Goal: Information Seeking & Learning: Find specific page/section

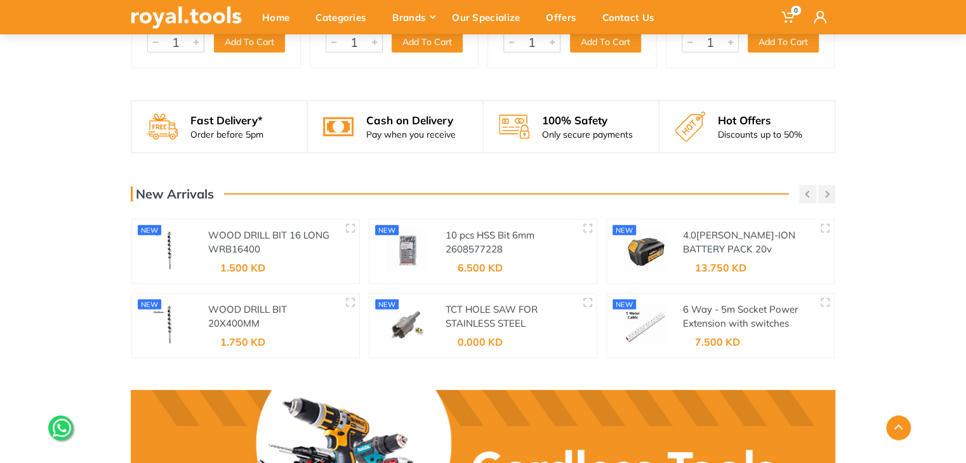
scroll to position [1637, 0]
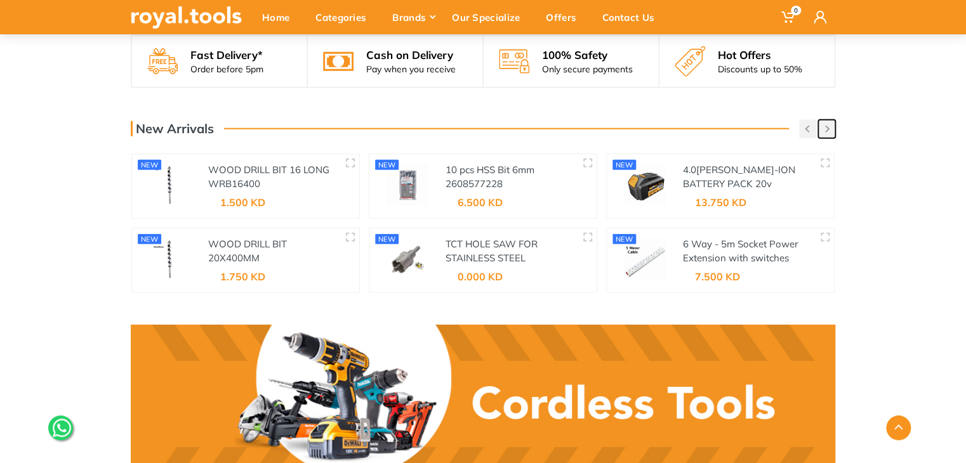
click at [830, 133] on button "button" at bounding box center [826, 129] width 17 height 18
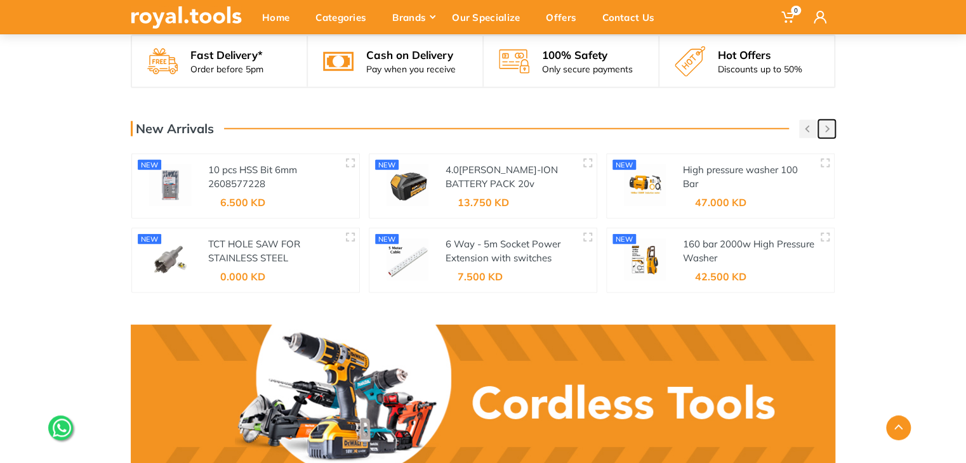
click at [830, 133] on button "button" at bounding box center [826, 129] width 17 height 18
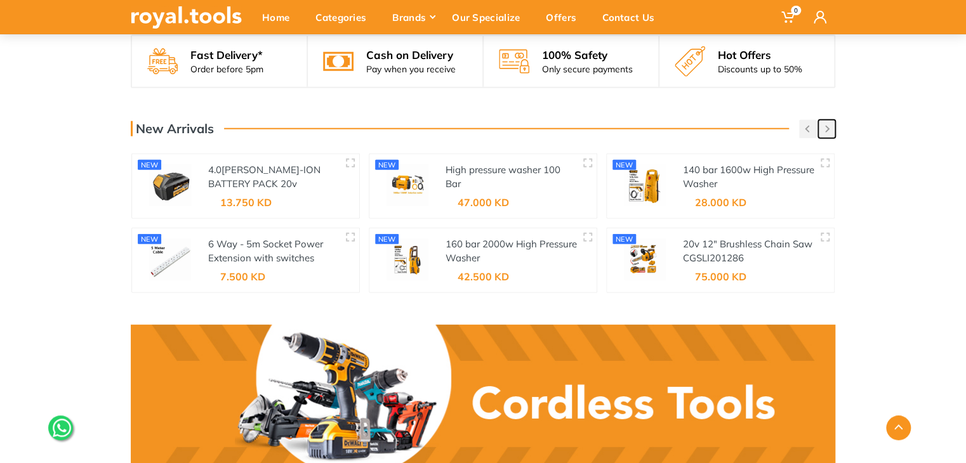
click at [830, 133] on button "button" at bounding box center [826, 129] width 17 height 18
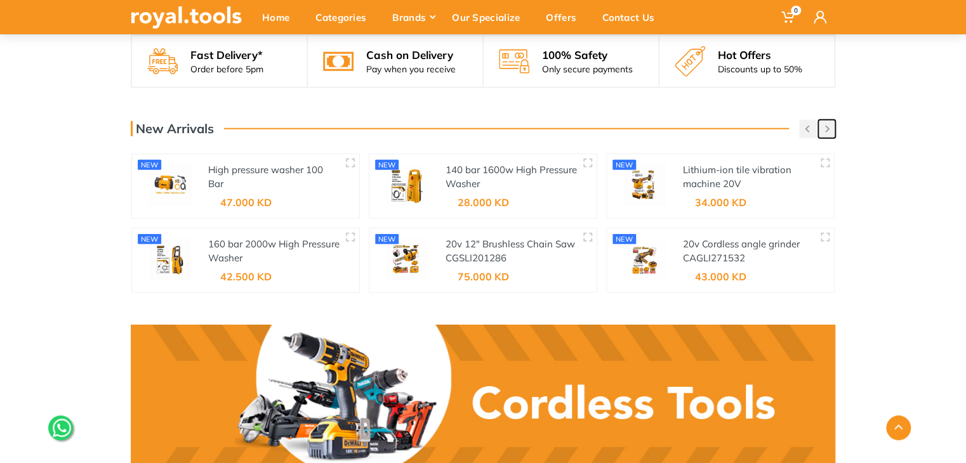
click at [830, 133] on button "button" at bounding box center [826, 129] width 17 height 18
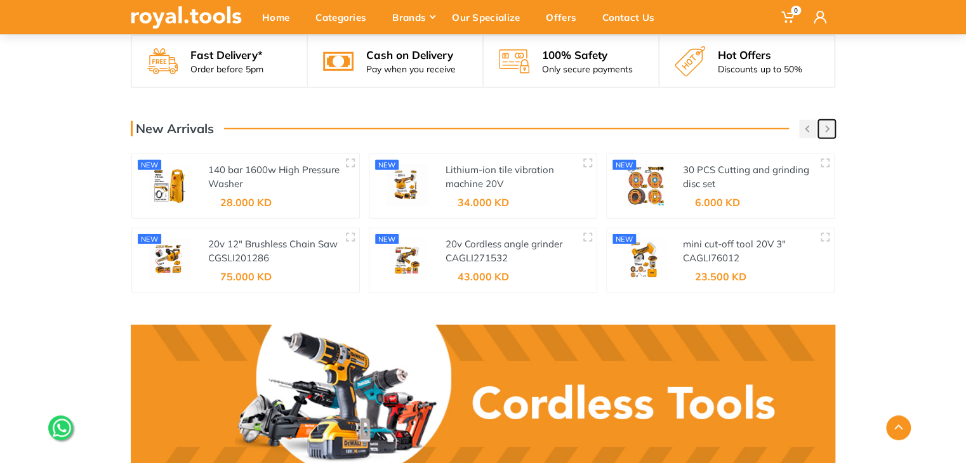
click at [830, 133] on button "button" at bounding box center [826, 129] width 17 height 18
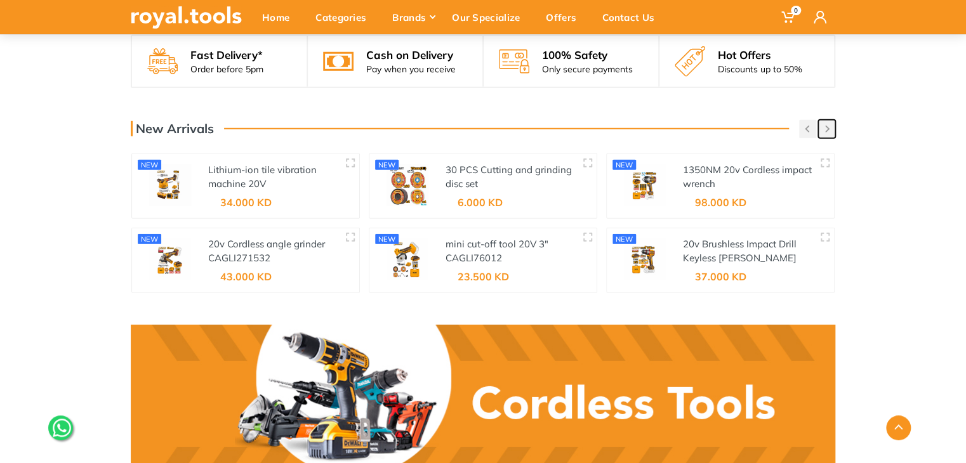
click at [830, 133] on button "button" at bounding box center [826, 129] width 17 height 18
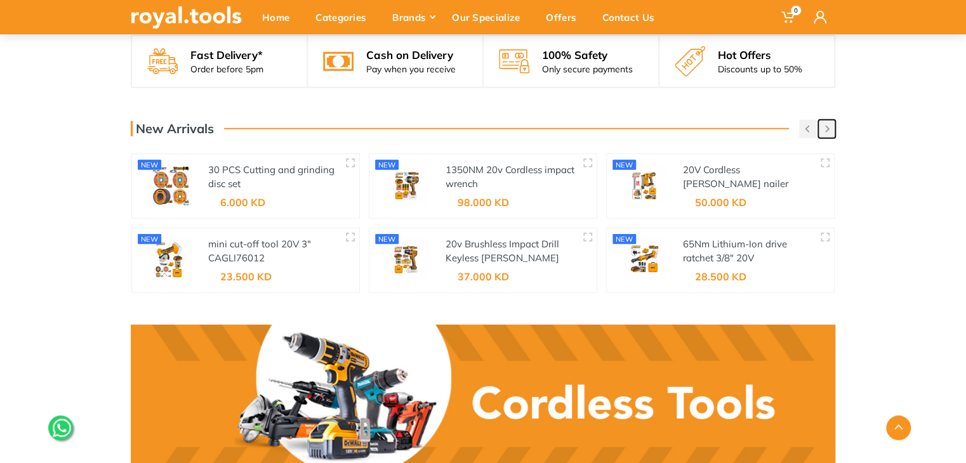
click at [830, 133] on button "button" at bounding box center [826, 129] width 17 height 18
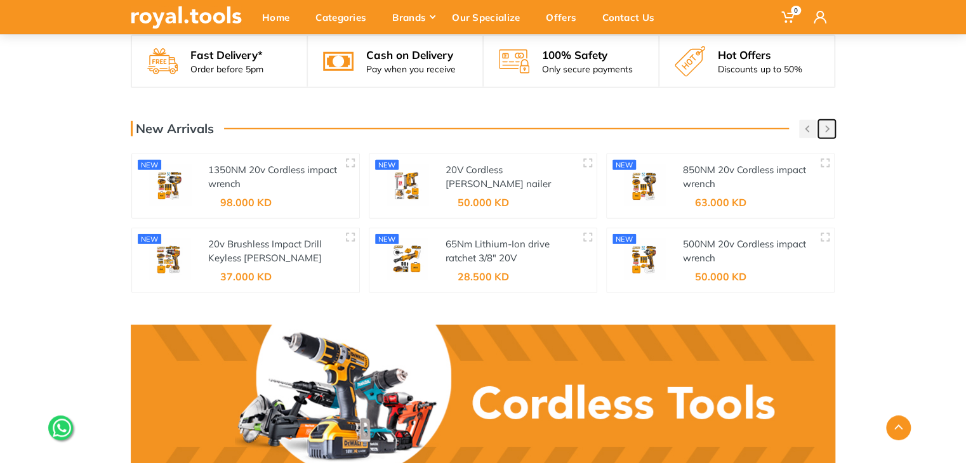
click at [830, 133] on button "button" at bounding box center [826, 129] width 17 height 18
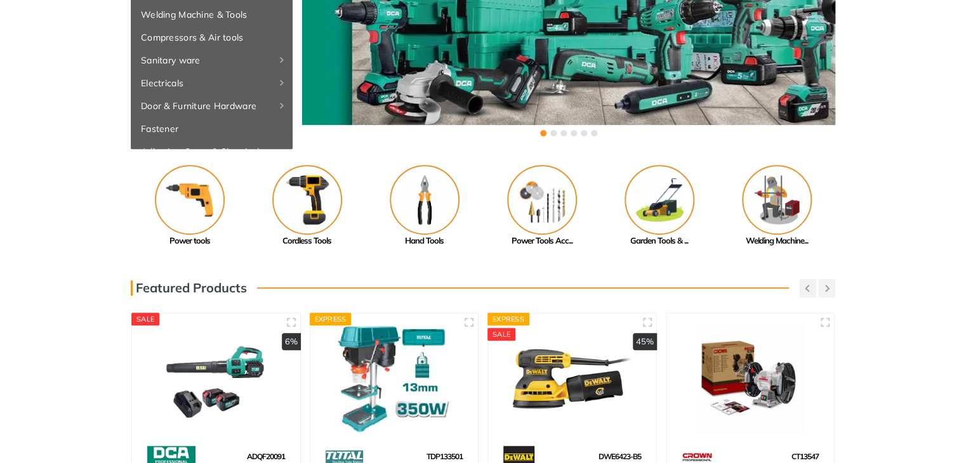
scroll to position [0, 0]
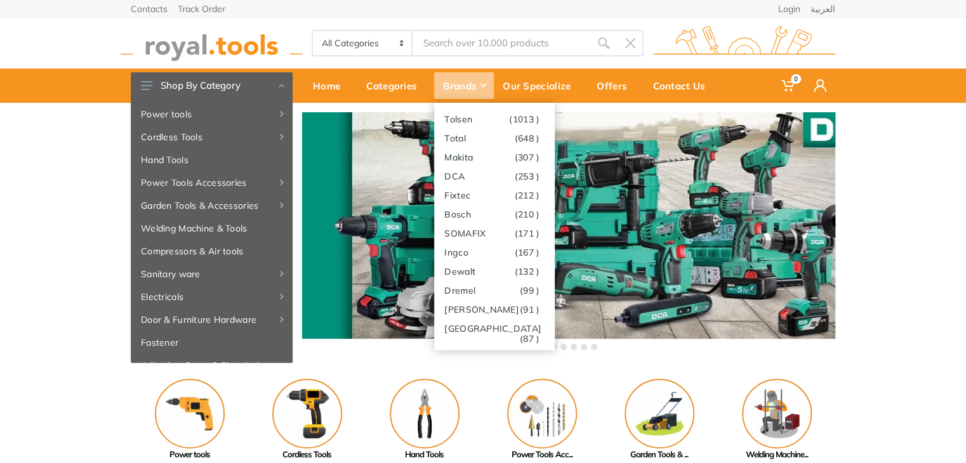
click at [477, 86] on div "Brands" at bounding box center [464, 85] width 60 height 27
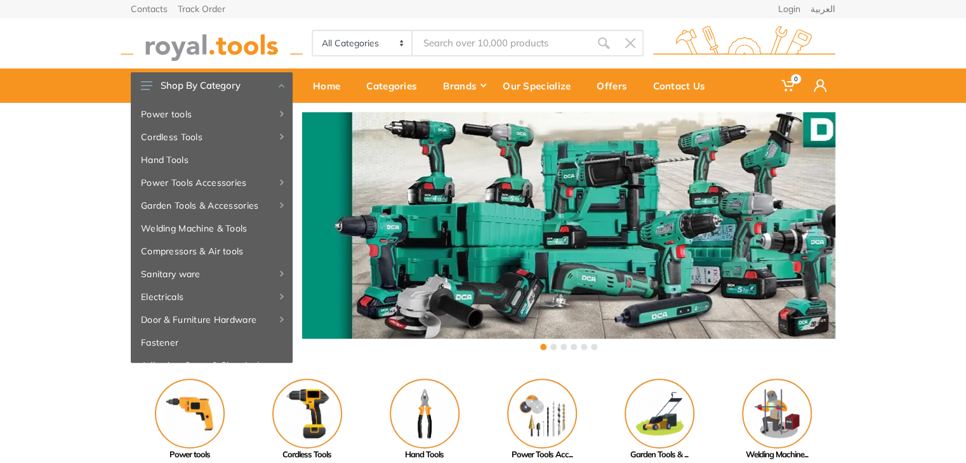
click at [438, 53] on input "Site search" at bounding box center [501, 43] width 178 height 27
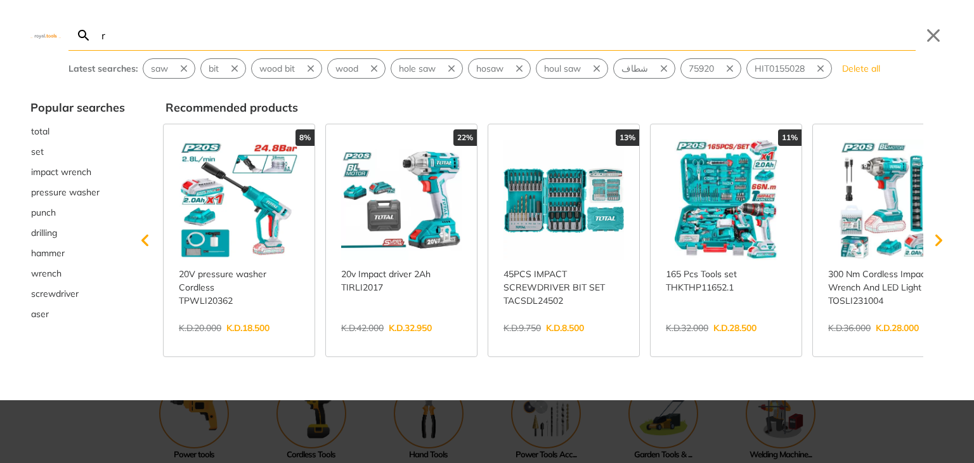
type input "r"
